Goal: Use online tool/utility

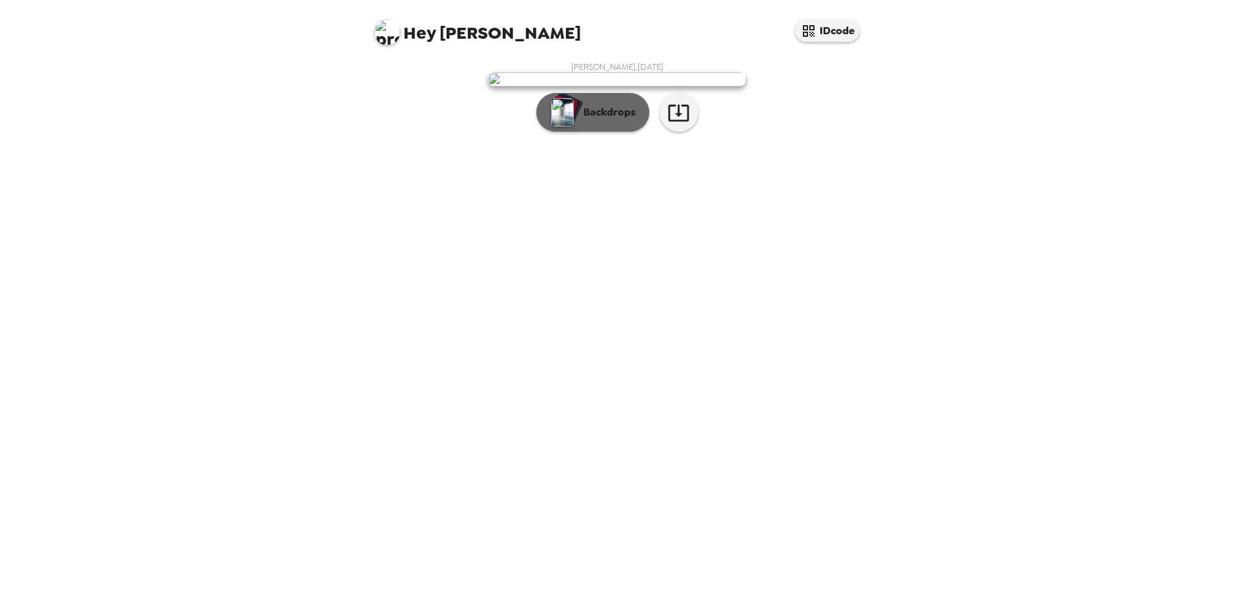
click at [621, 120] on p "Backdrops" at bounding box center [606, 112] width 59 height 15
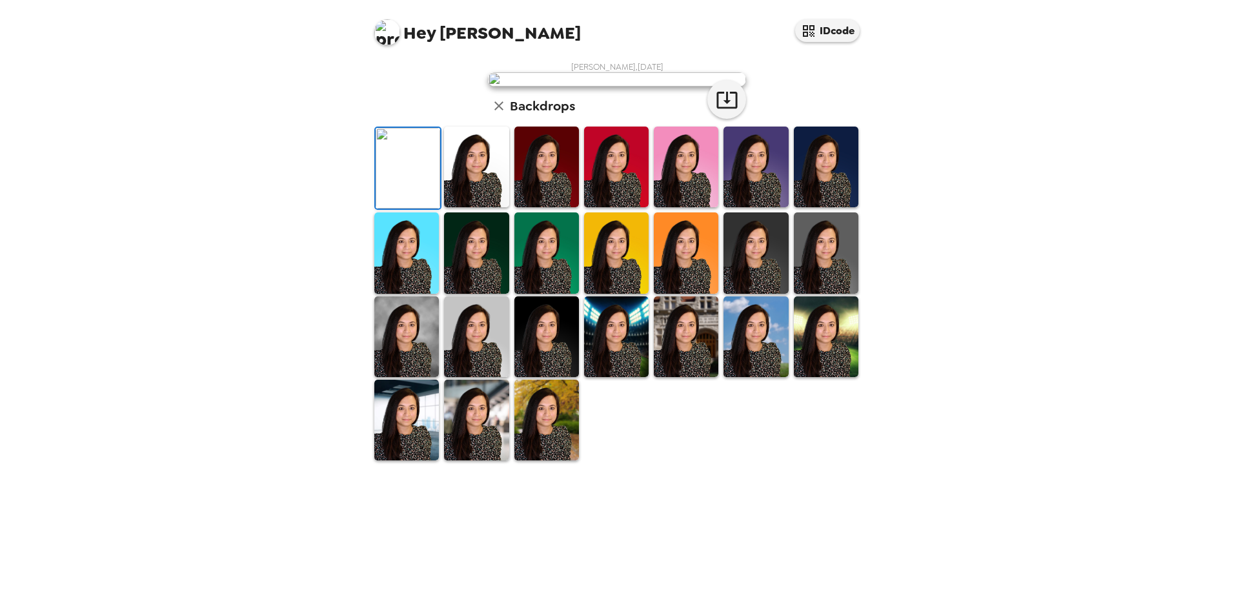
scroll to position [167, 0]
click at [479, 377] on img at bounding box center [476, 336] width 65 height 81
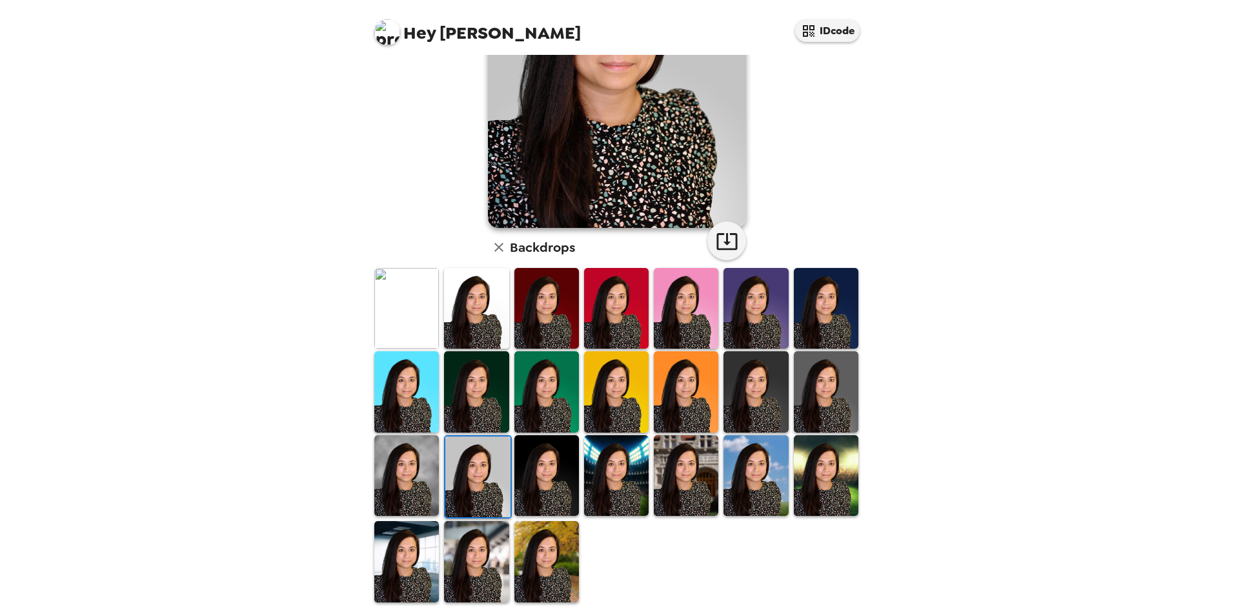
scroll to position [0, 0]
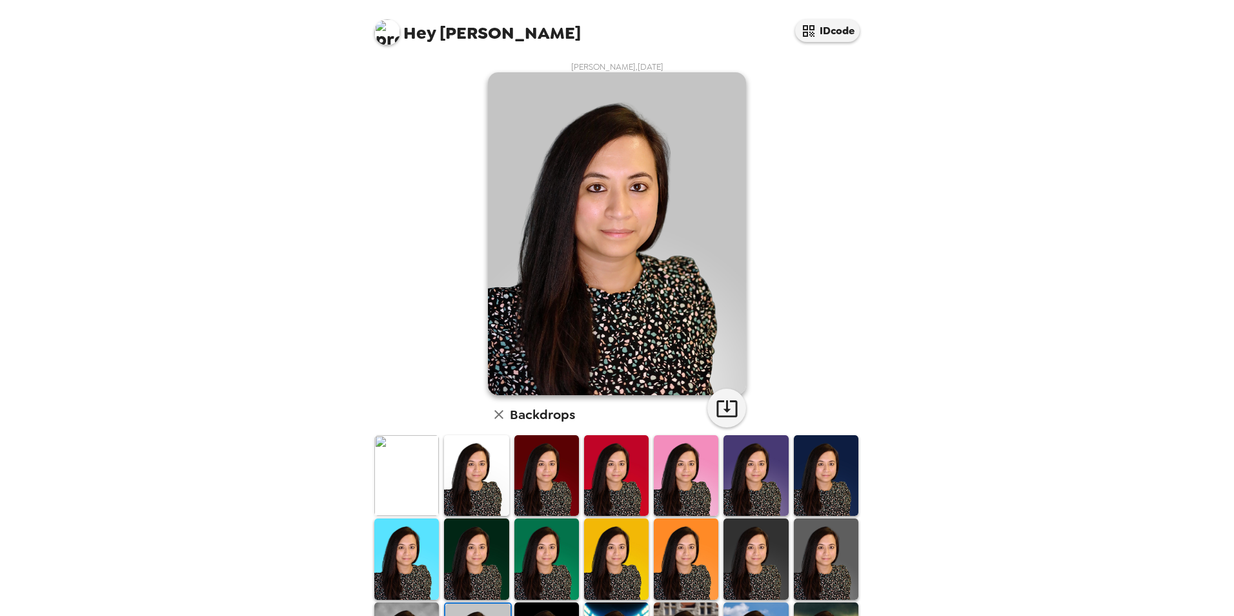
click at [479, 497] on img at bounding box center [476, 475] width 65 height 81
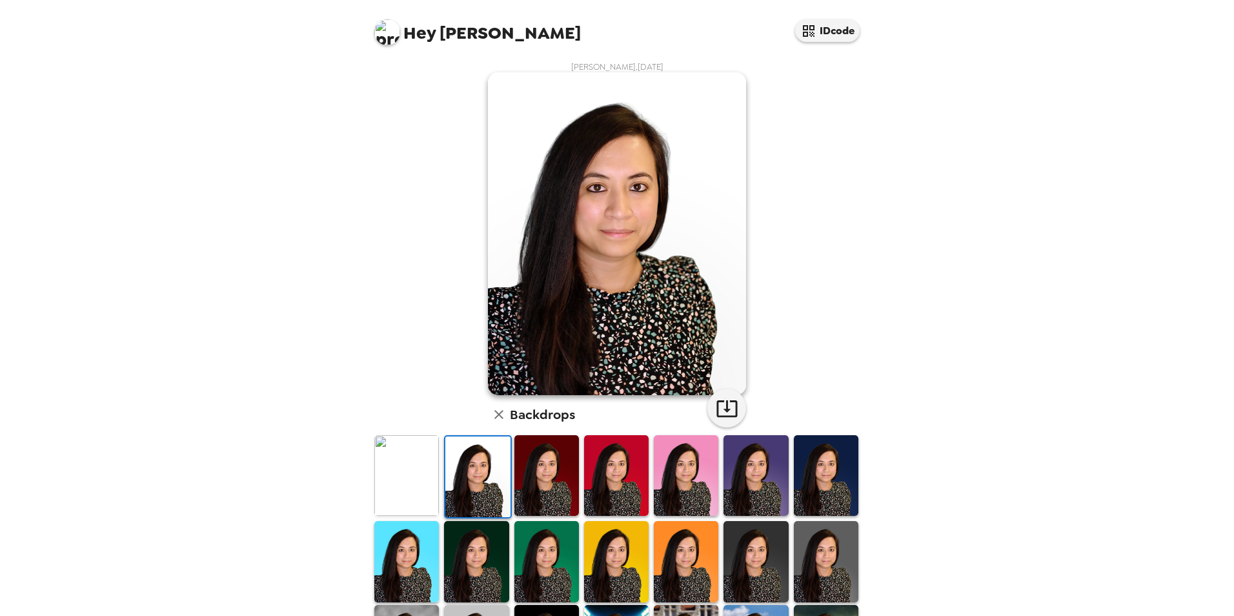
scroll to position [129, 0]
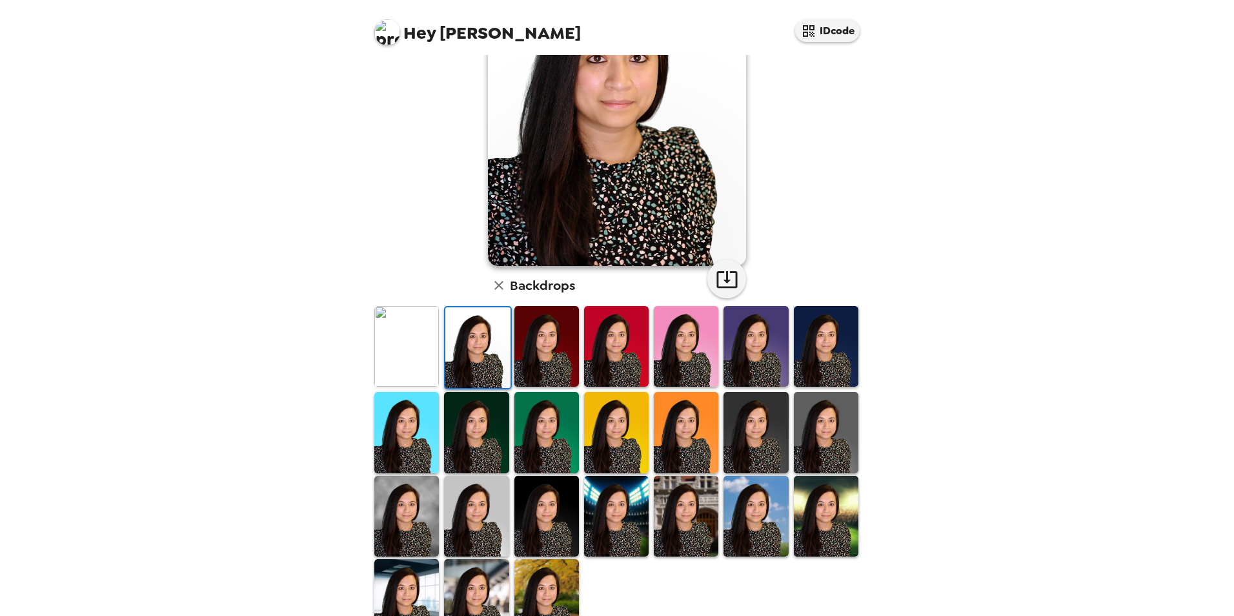
click at [838, 354] on img at bounding box center [826, 346] width 65 height 81
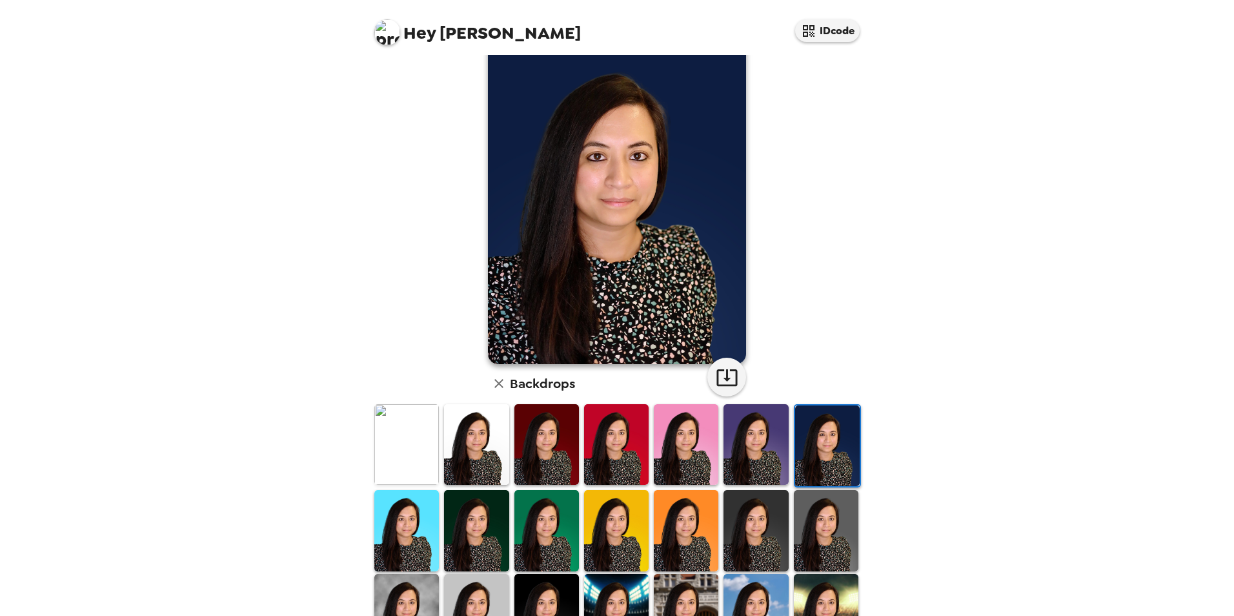
scroll to position [0, 0]
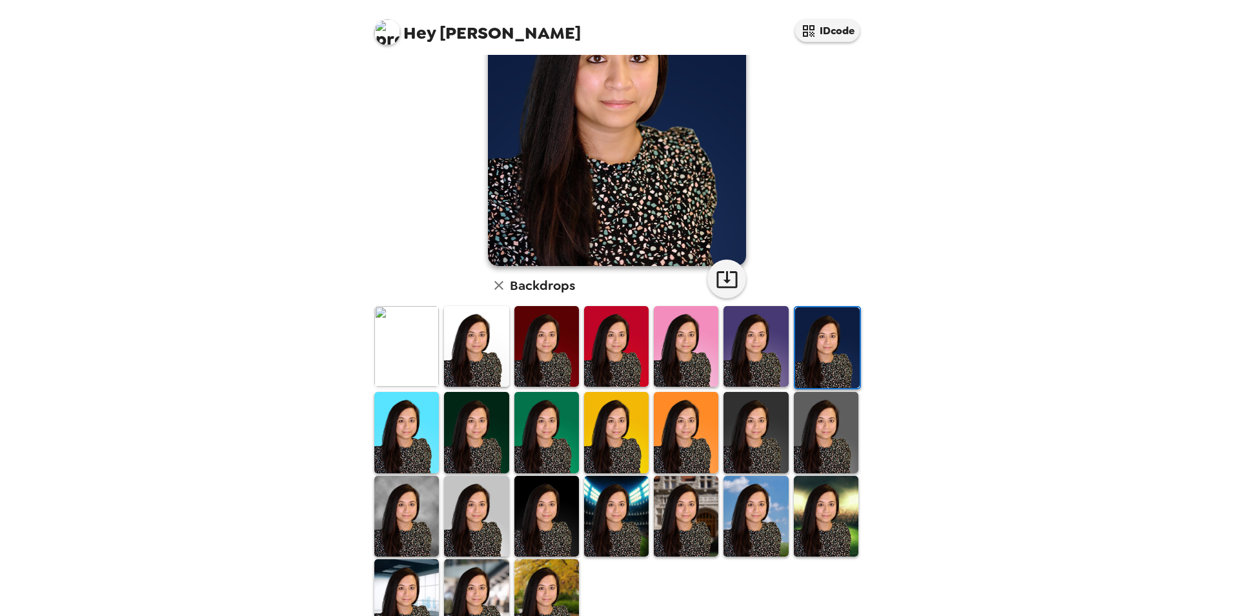
click at [808, 435] on img at bounding box center [826, 432] width 65 height 81
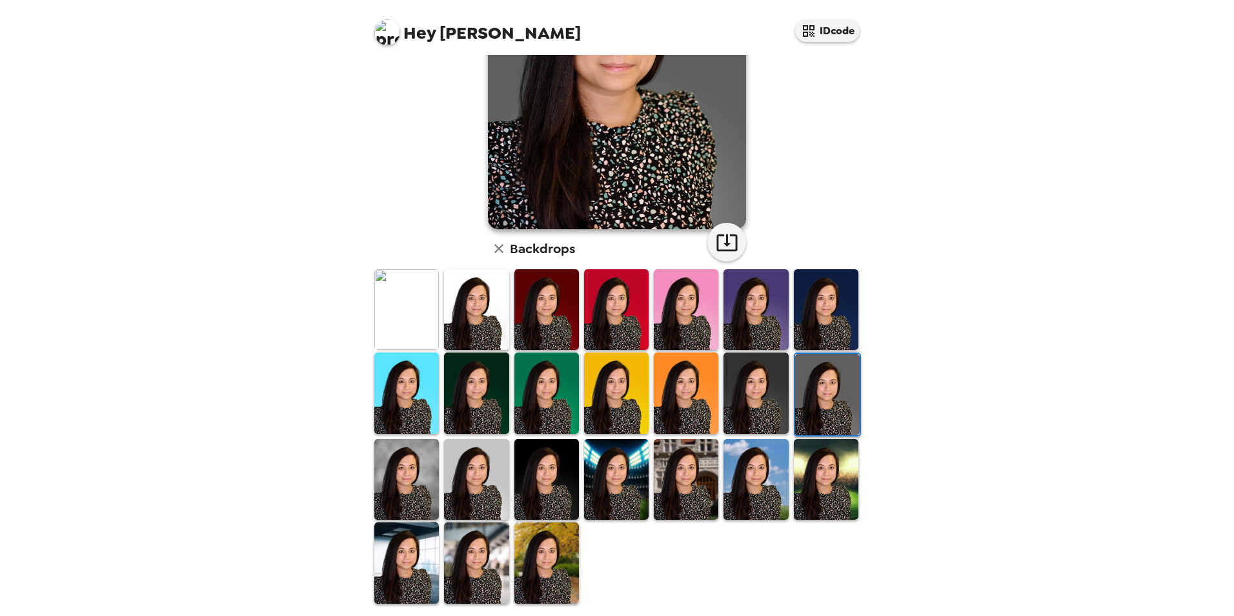
scroll to position [167, 0]
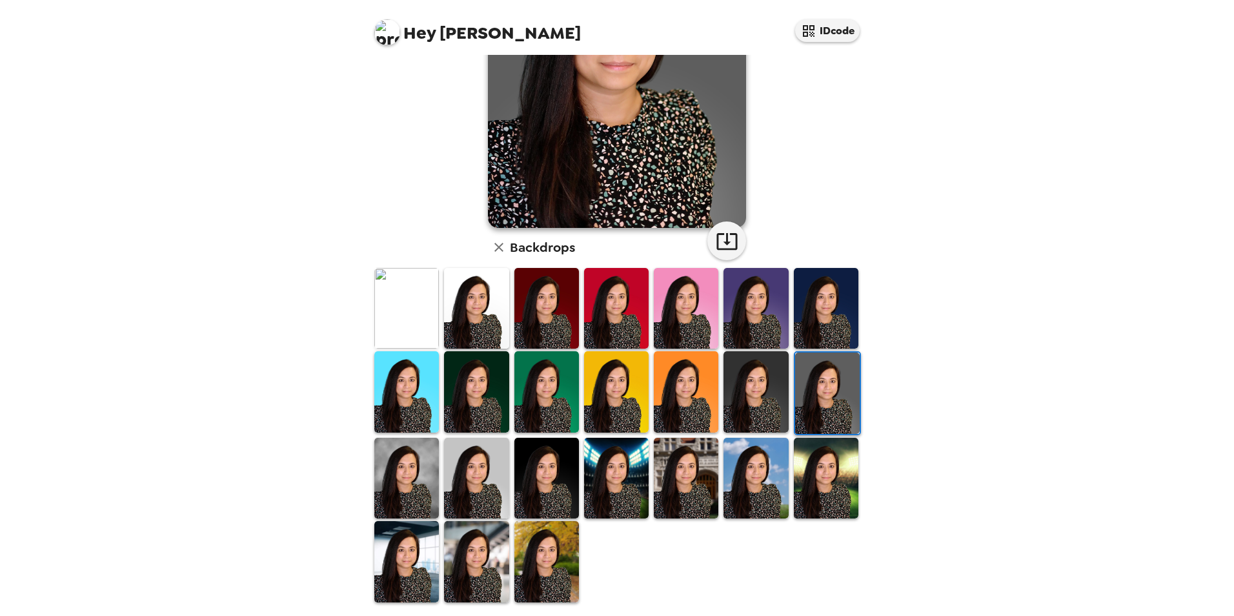
click at [664, 484] on img at bounding box center [686, 477] width 65 height 81
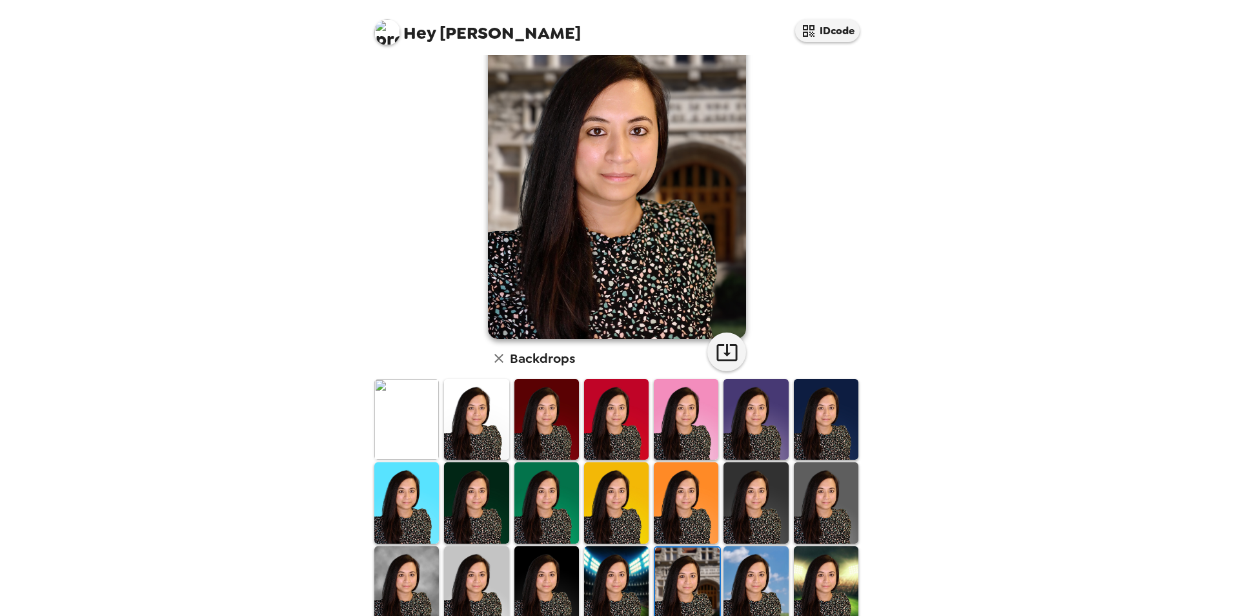
scroll to position [129, 0]
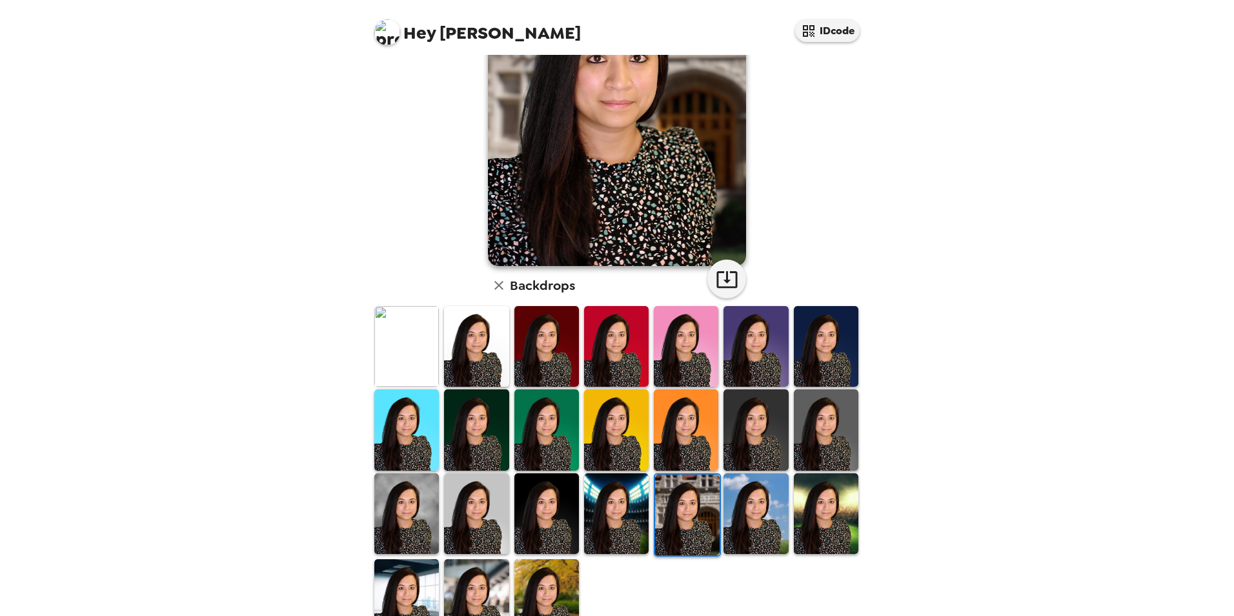
click at [501, 528] on img at bounding box center [476, 513] width 65 height 81
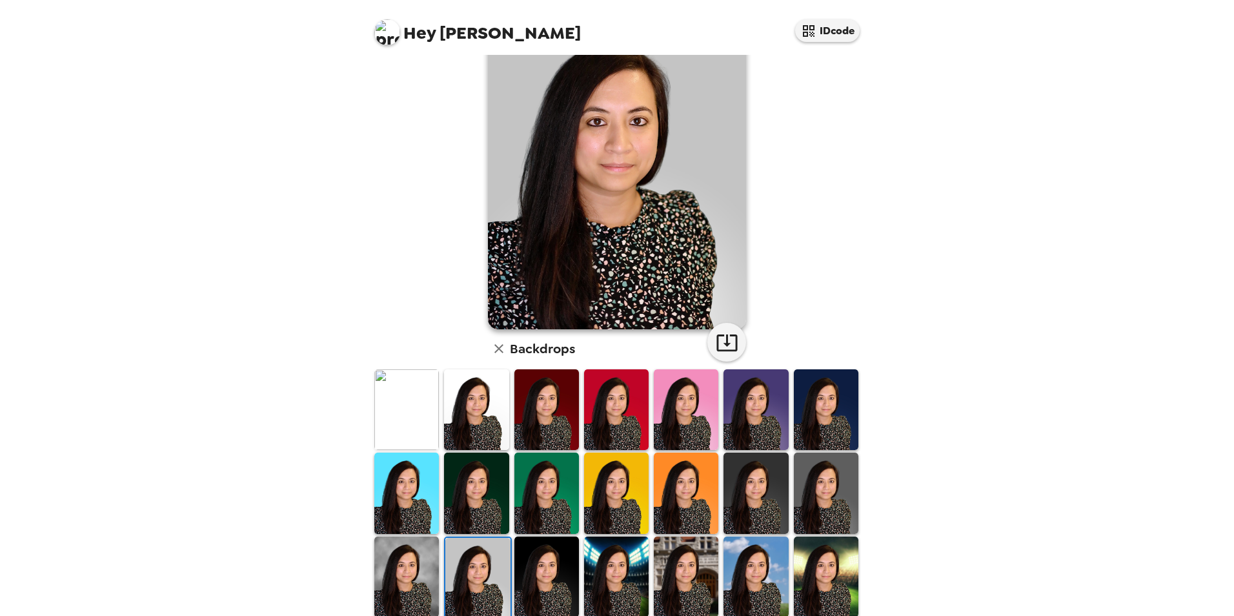
scroll to position [0, 0]
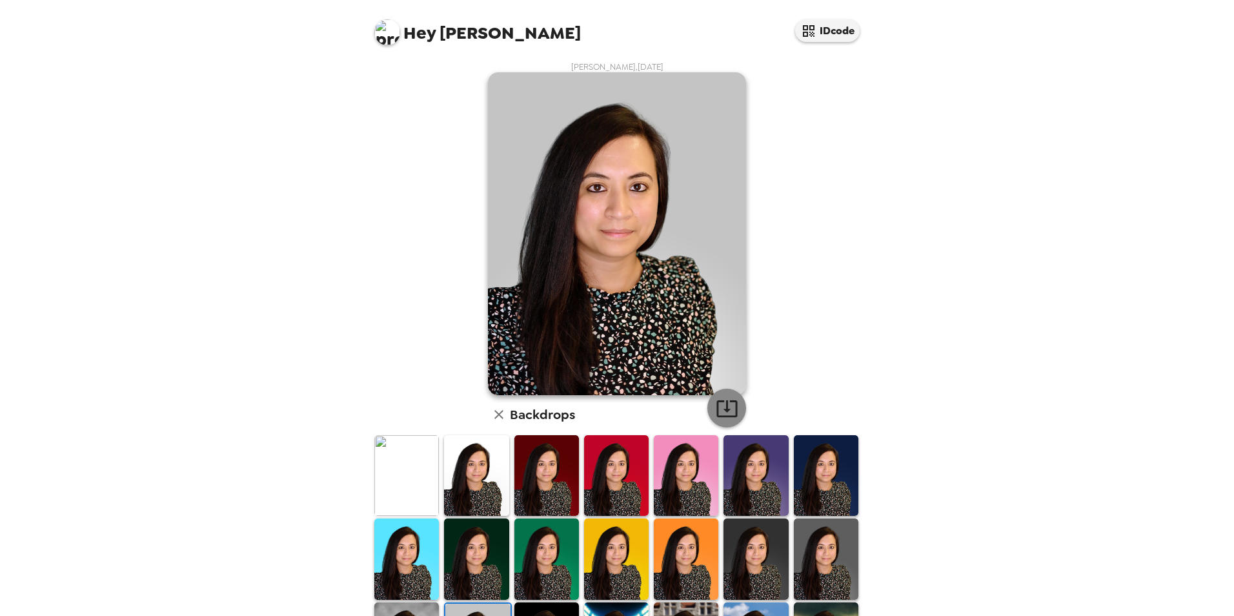
click at [717, 410] on icon "button" at bounding box center [727, 408] width 23 height 23
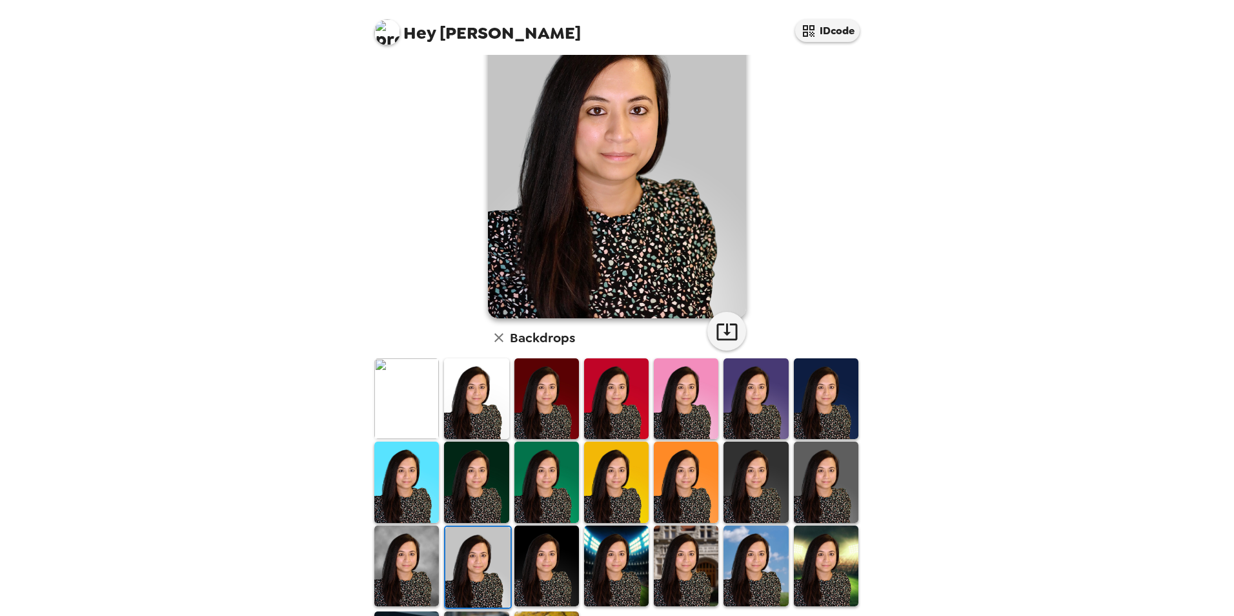
scroll to position [167, 0]
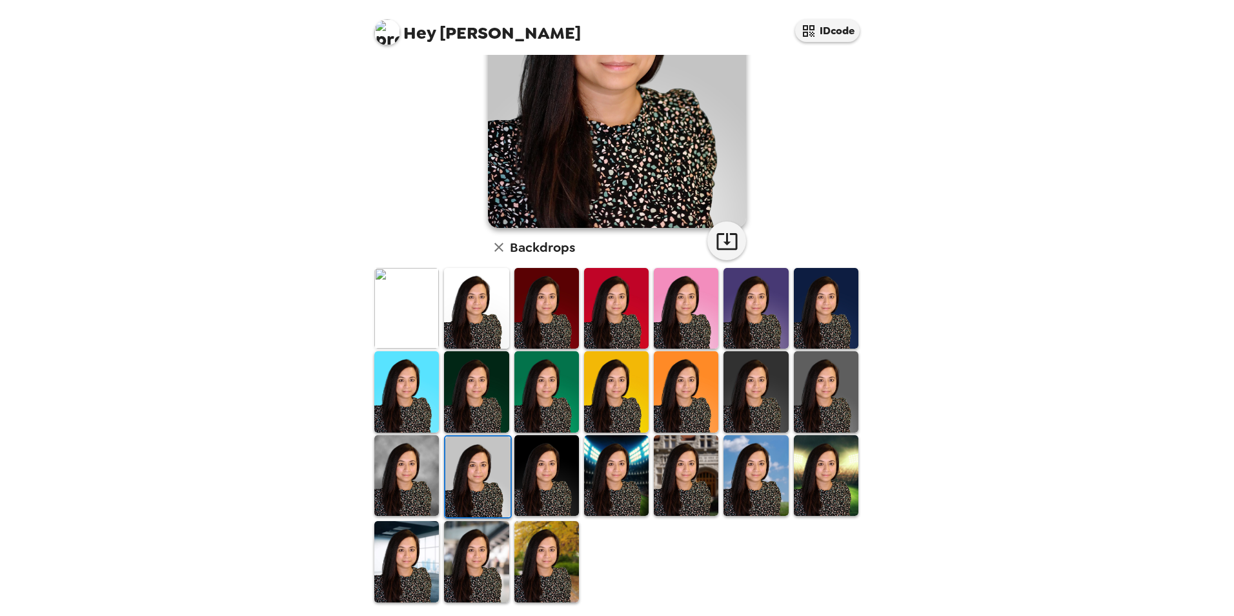
click at [553, 541] on img at bounding box center [546, 561] width 65 height 81
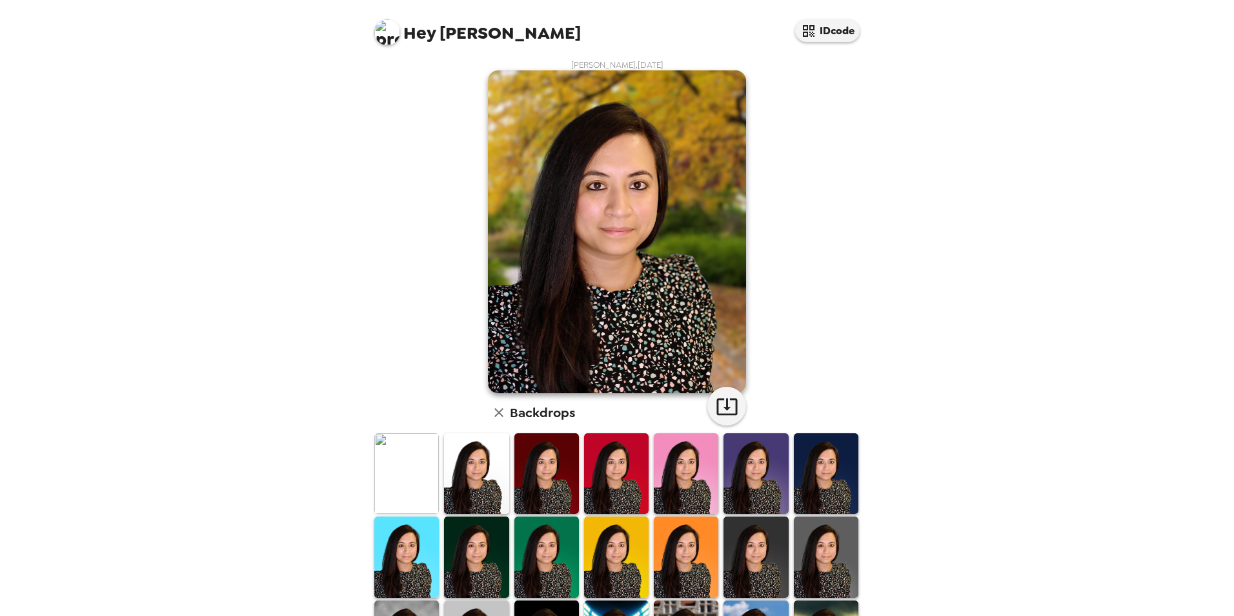
scroll to position [0, 0]
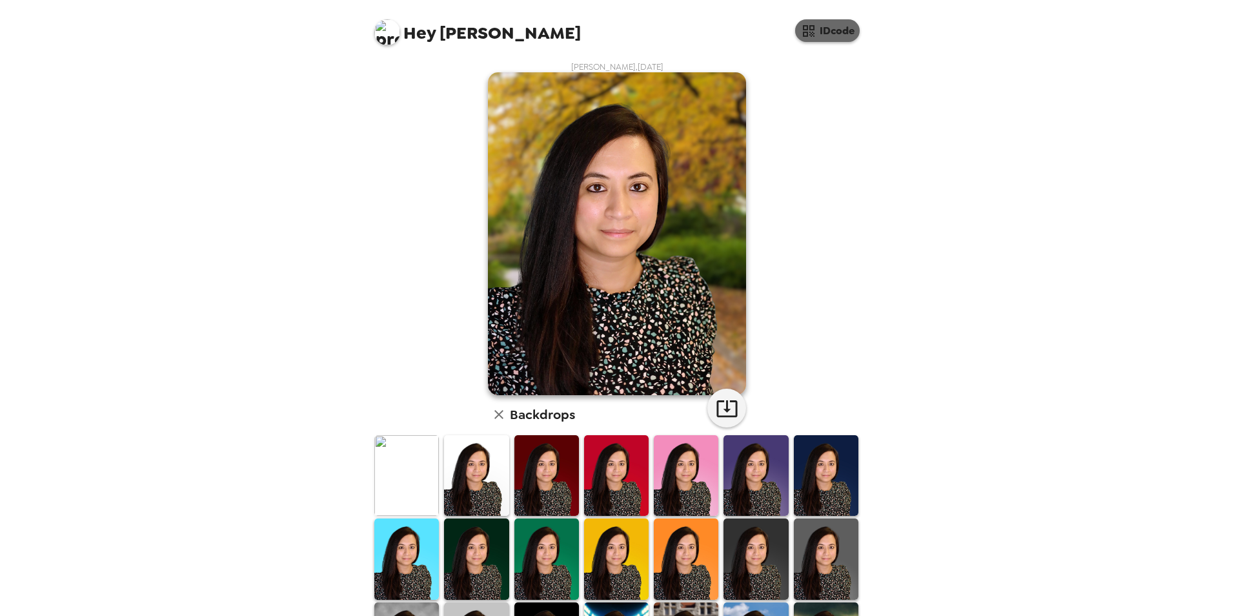
click at [836, 34] on button "IDcode" at bounding box center [827, 30] width 65 height 23
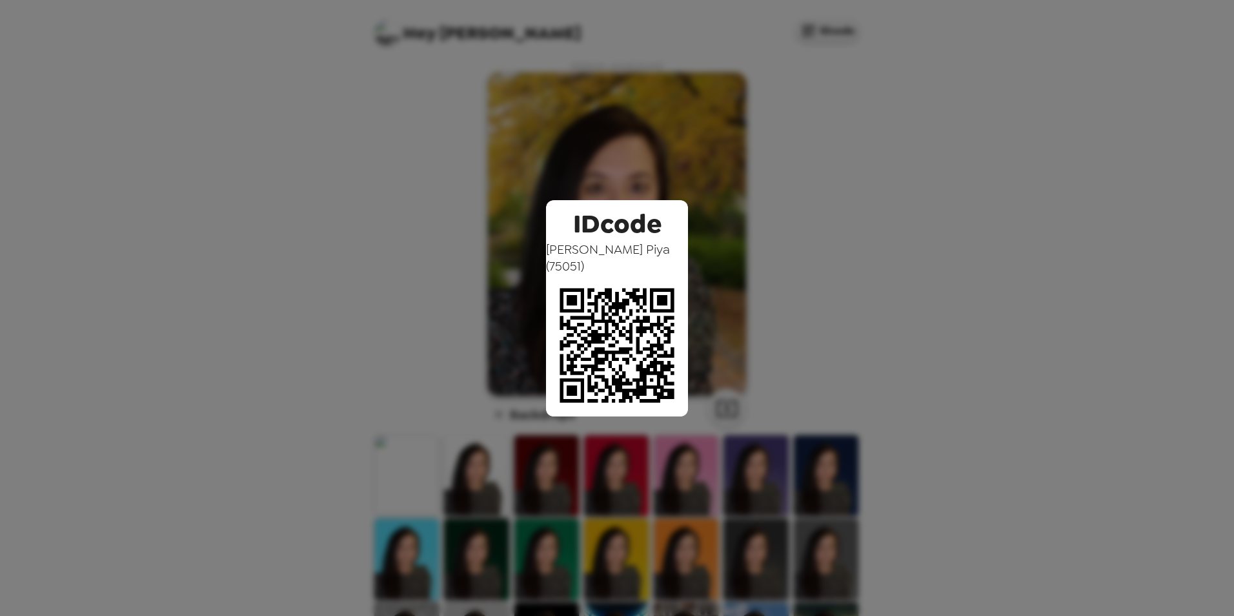
click at [765, 227] on div "IDcode [PERSON_NAME] Piya ( 75051 )" at bounding box center [617, 308] width 1234 height 616
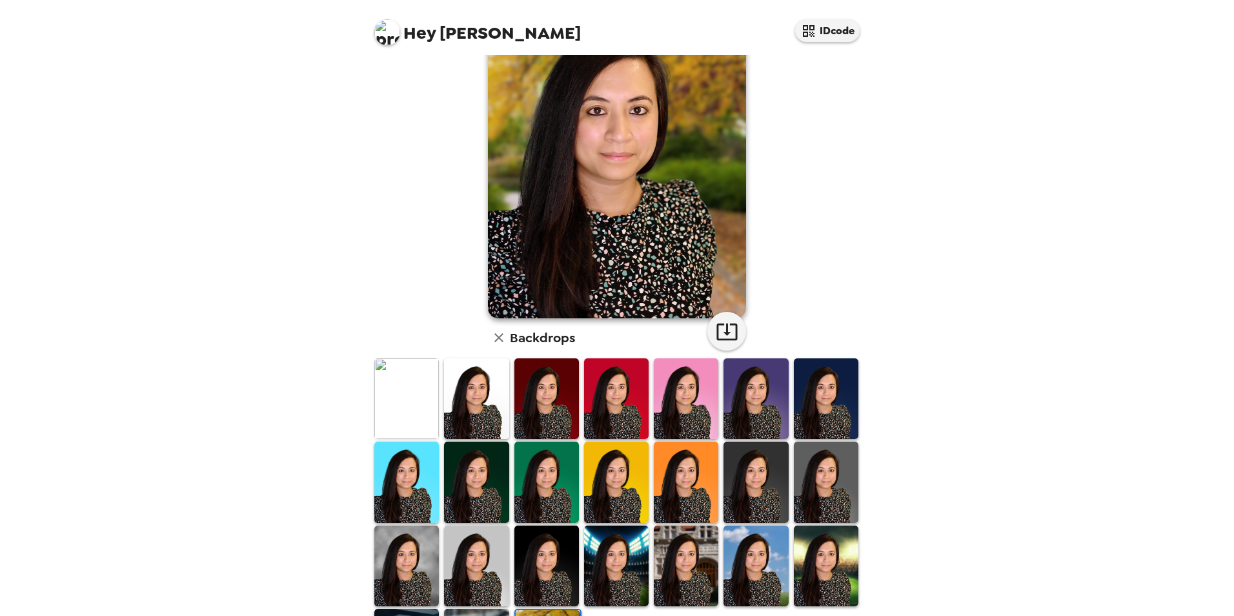
scroll to position [167, 0]
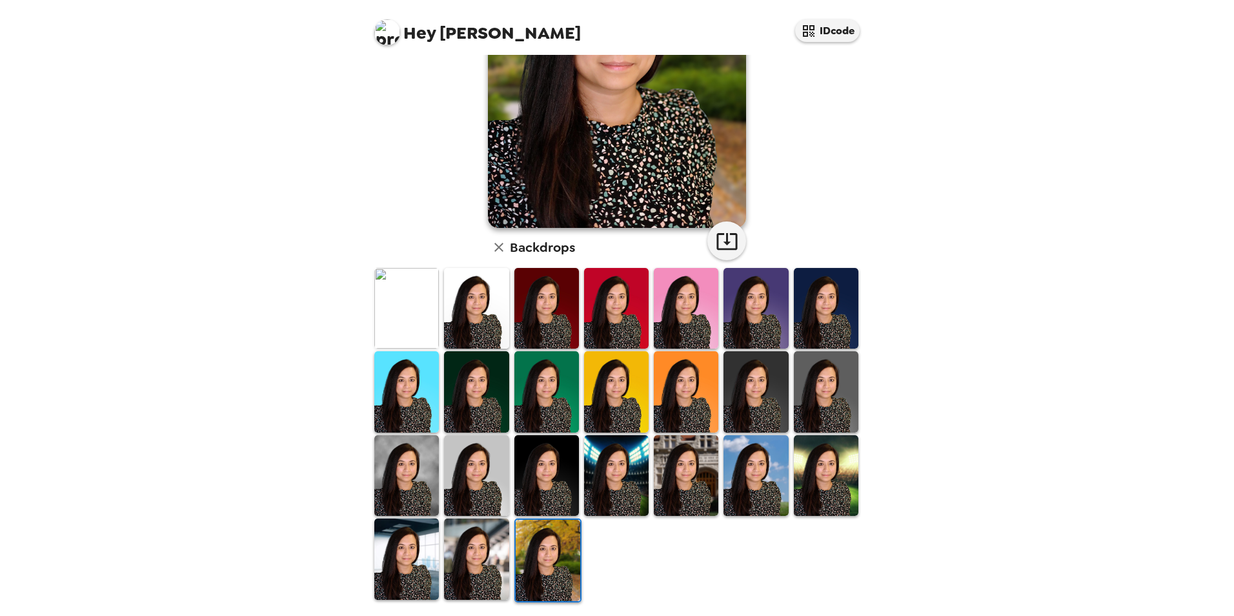
click at [767, 475] on img at bounding box center [755, 475] width 65 height 81
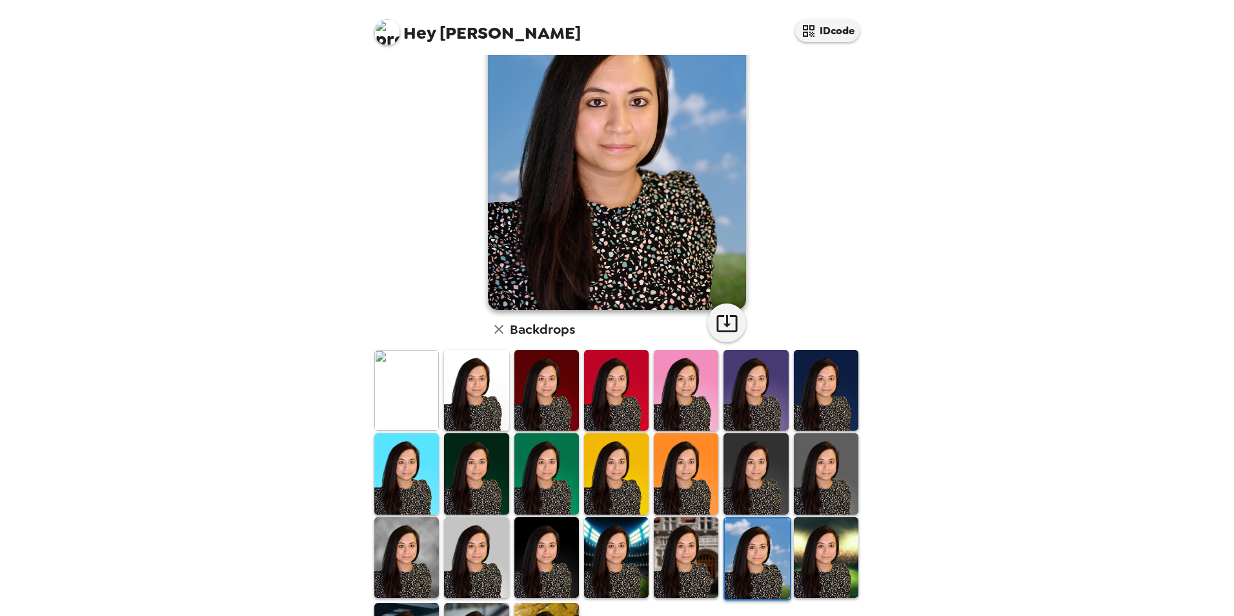
scroll to position [0, 0]
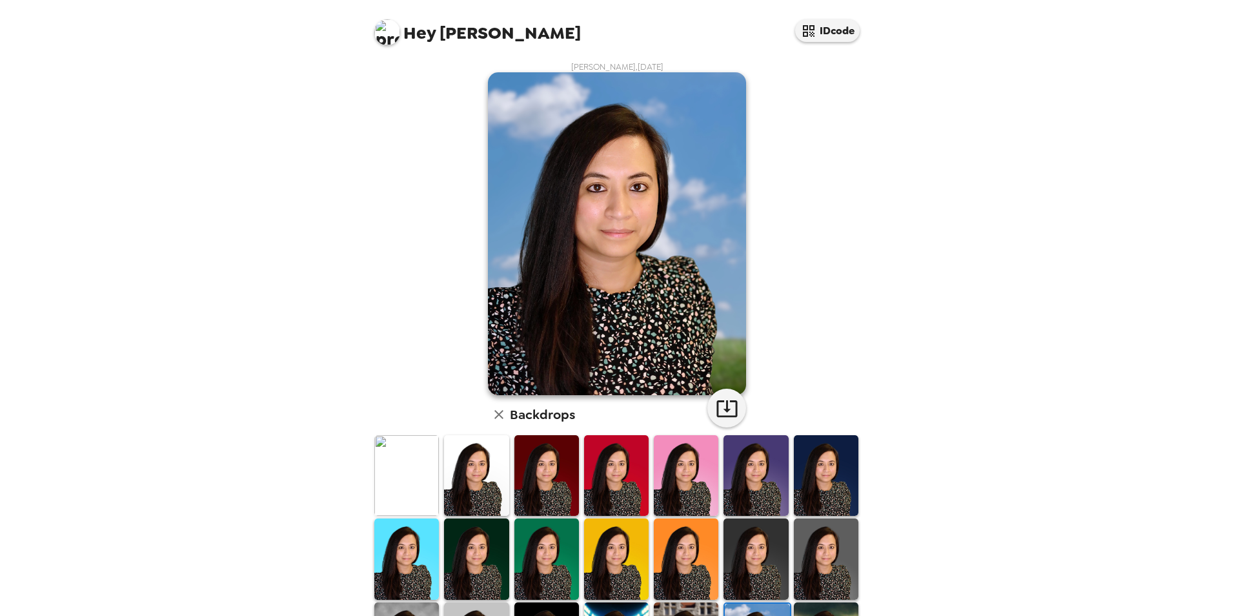
click at [471, 488] on img at bounding box center [476, 475] width 65 height 81
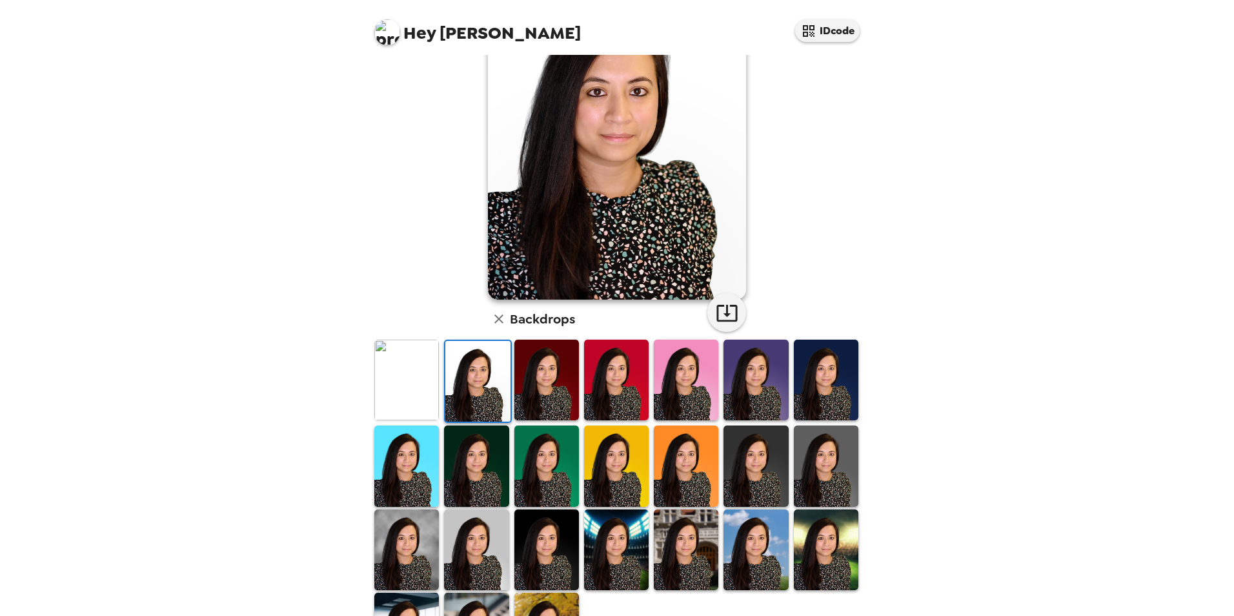
scroll to position [167, 0]
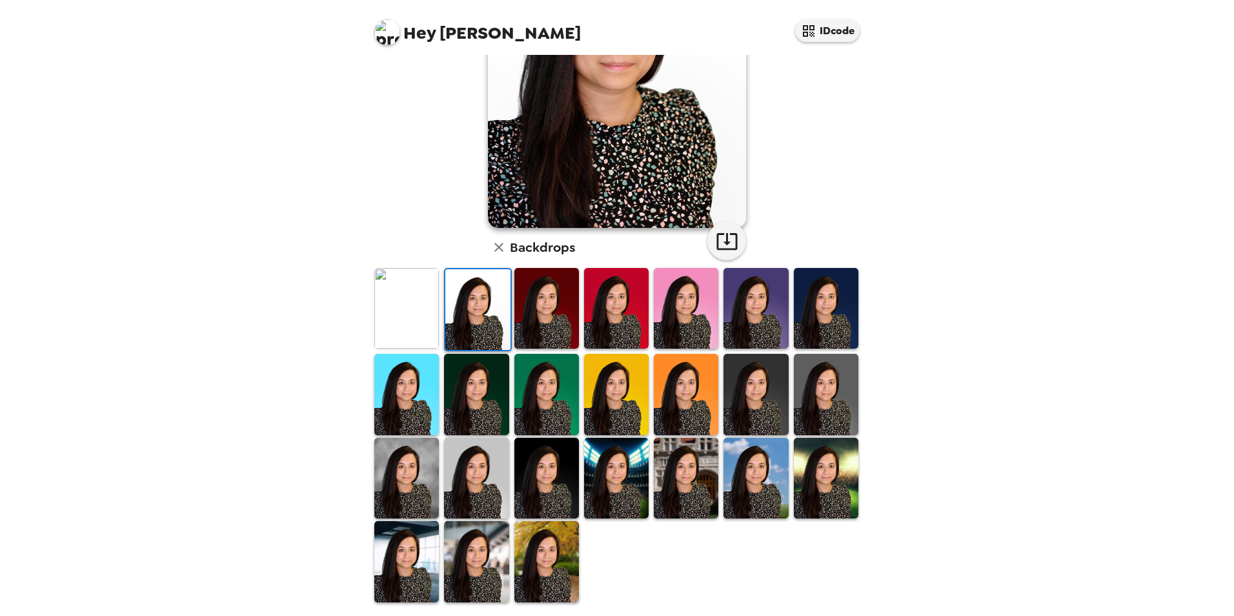
click at [428, 485] on img at bounding box center [406, 477] width 65 height 81
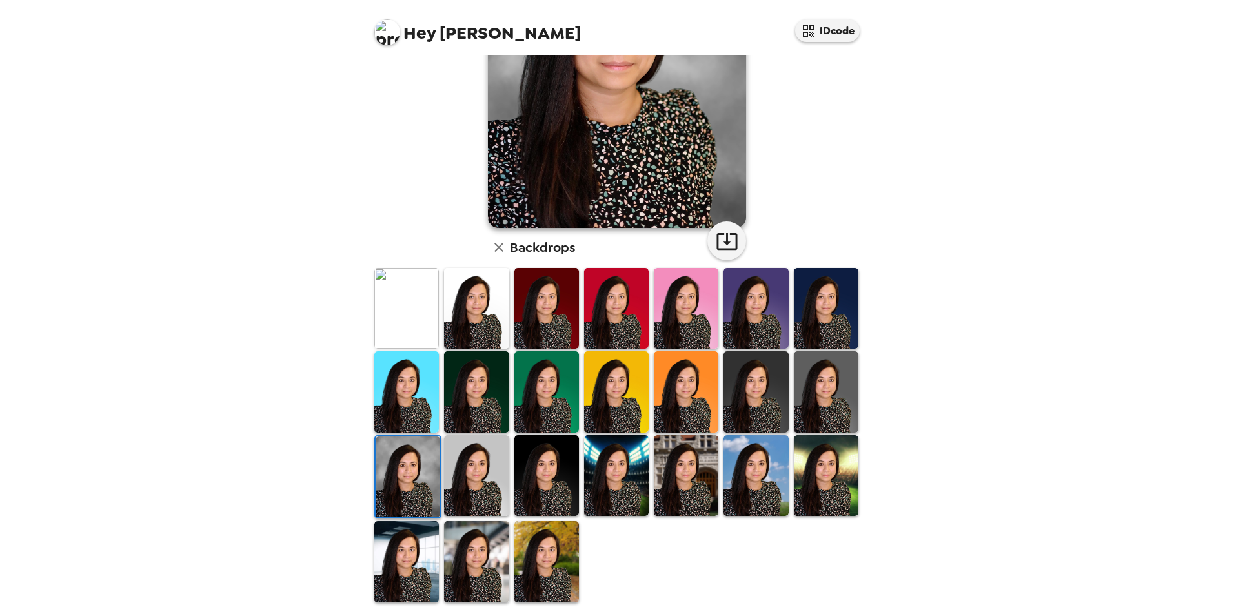
click at [413, 486] on img at bounding box center [408, 476] width 65 height 81
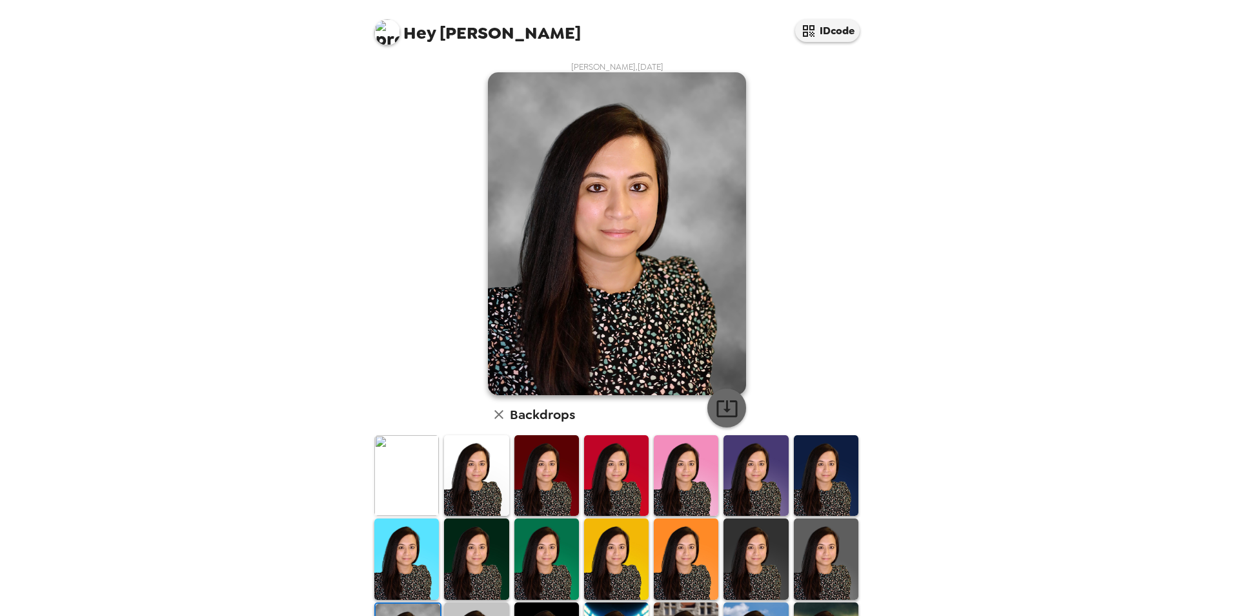
click at [718, 410] on icon "button" at bounding box center [727, 408] width 23 height 23
